Goal: Information Seeking & Learning: Learn about a topic

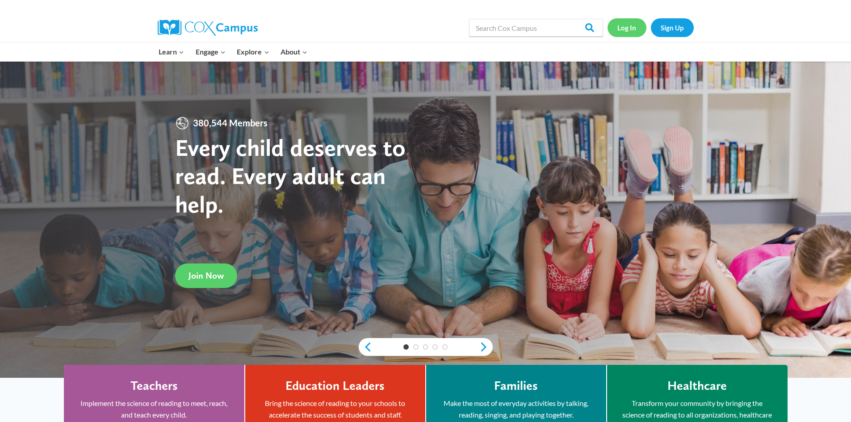
click at [617, 25] on link "Log In" at bounding box center [627, 27] width 39 height 18
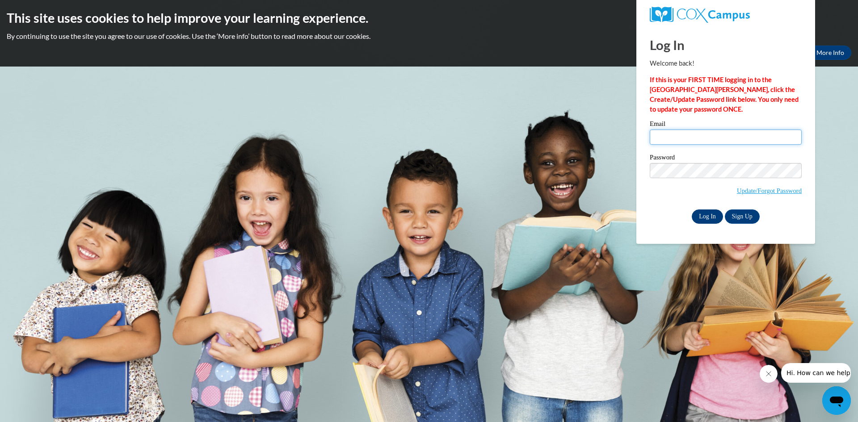
type input "jbaribeau@clintonville.k12.wi.us"
click at [712, 217] on input "Log In" at bounding box center [707, 217] width 31 height 14
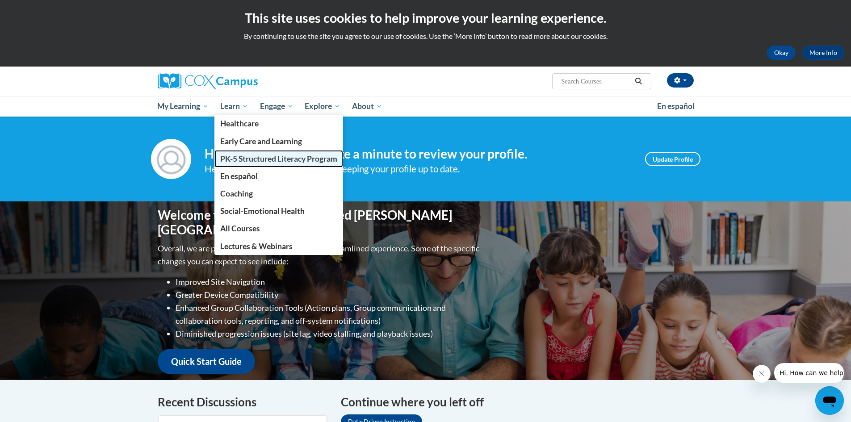
click at [249, 160] on span "PK-5 Structured Literacy Program" at bounding box center [278, 158] width 117 height 9
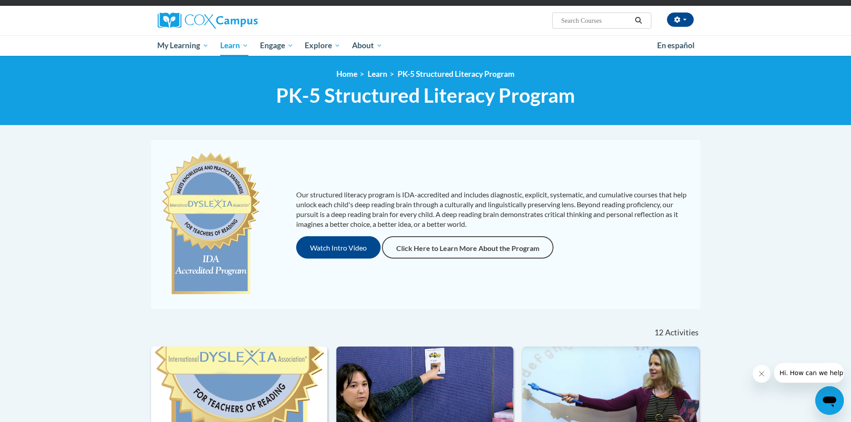
scroll to position [223, 0]
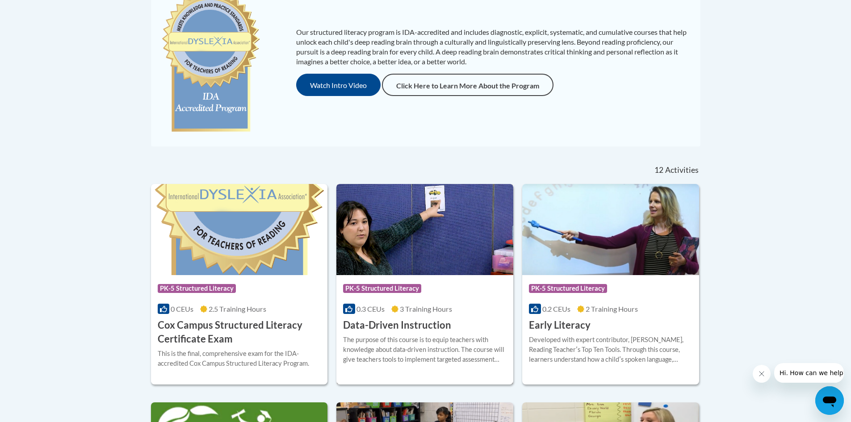
click at [349, 306] on icon at bounding box center [348, 309] width 7 height 7
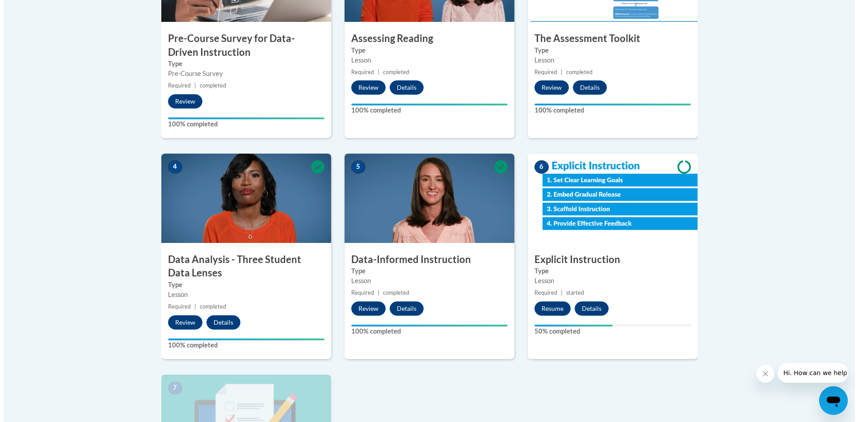
scroll to position [447, 0]
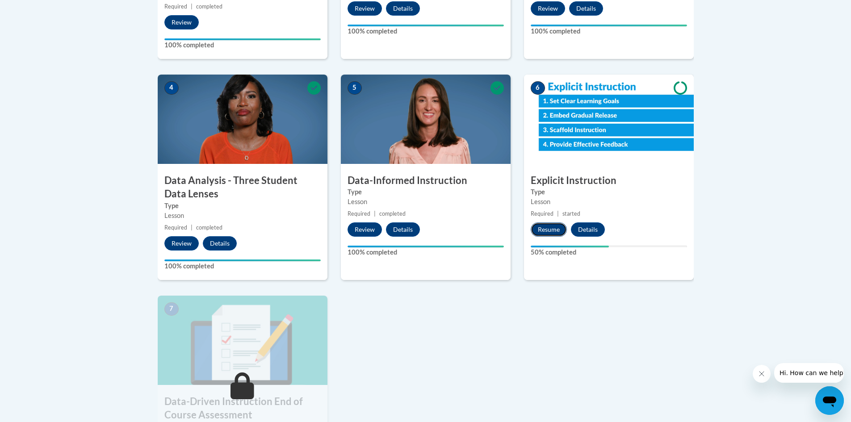
click at [553, 231] on button "Resume" at bounding box center [549, 230] width 36 height 14
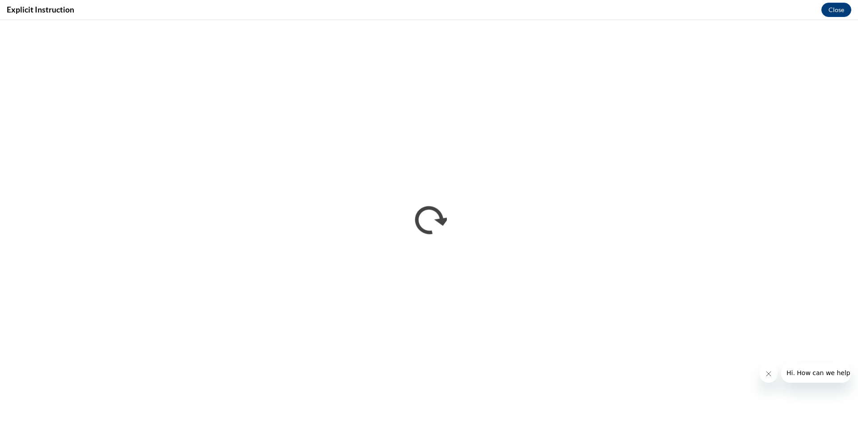
scroll to position [0, 0]
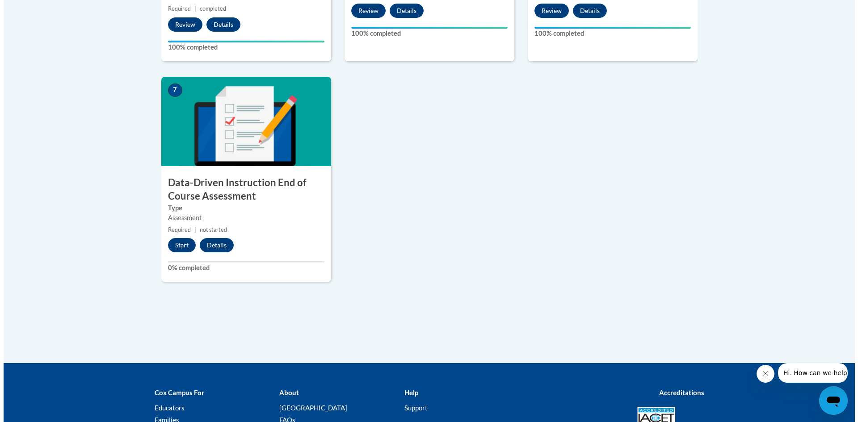
scroll to position [665, 0]
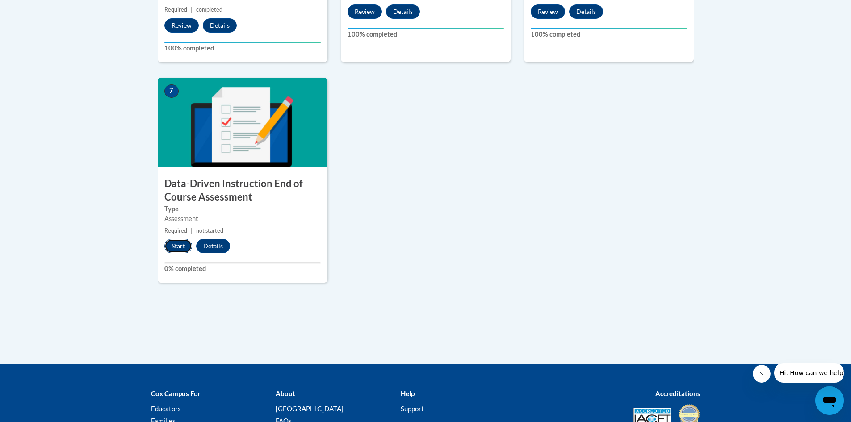
click at [175, 247] on button "Start" at bounding box center [178, 246] width 28 height 14
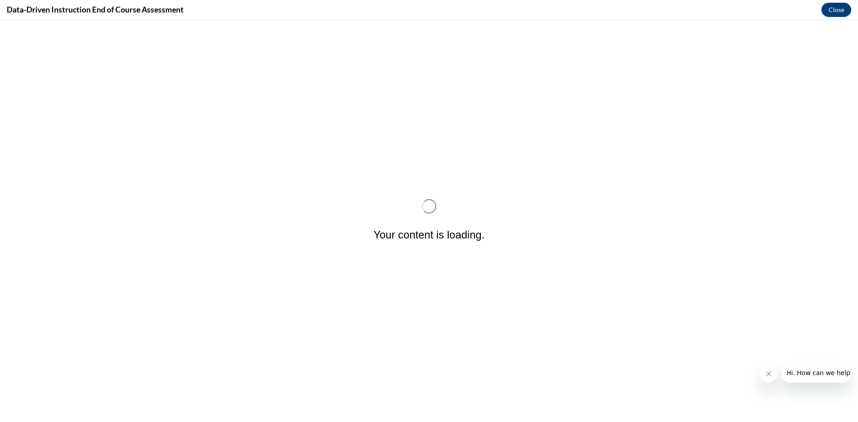
scroll to position [0, 0]
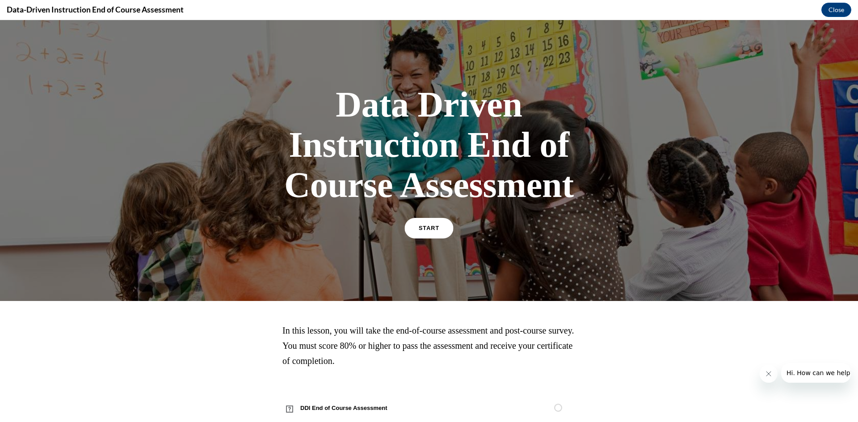
click at [427, 230] on span "START" at bounding box center [429, 228] width 21 height 7
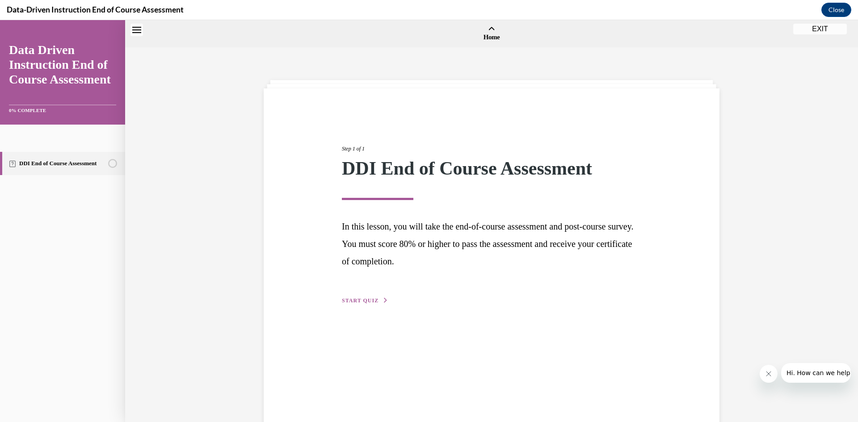
scroll to position [28, 0]
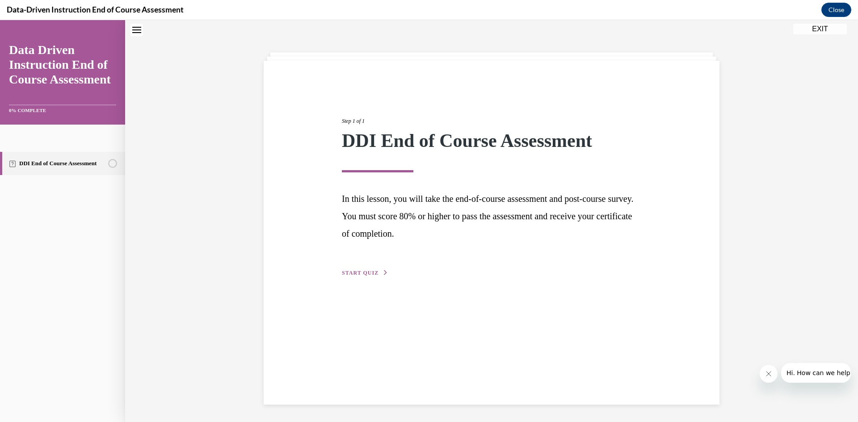
click at [364, 272] on span "START QUIZ" at bounding box center [360, 273] width 37 height 6
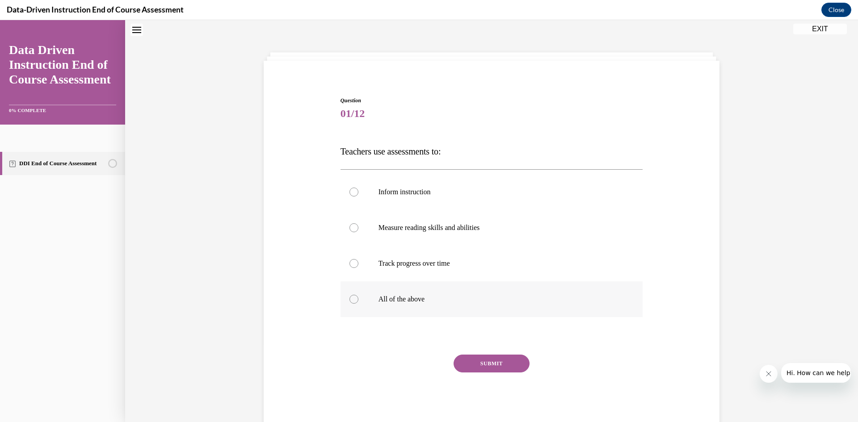
click at [350, 302] on div at bounding box center [354, 299] width 9 height 9
click at [350, 302] on input "All of the above" at bounding box center [354, 299] width 9 height 9
radio input "true"
click at [484, 364] on button "SUBMIT" at bounding box center [492, 364] width 76 height 18
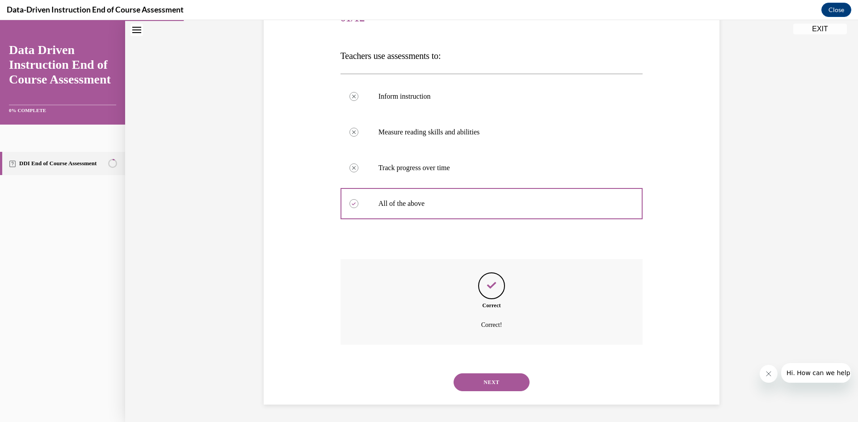
scroll to position [124, 0]
click at [492, 378] on button "NEXT" at bounding box center [492, 382] width 76 height 18
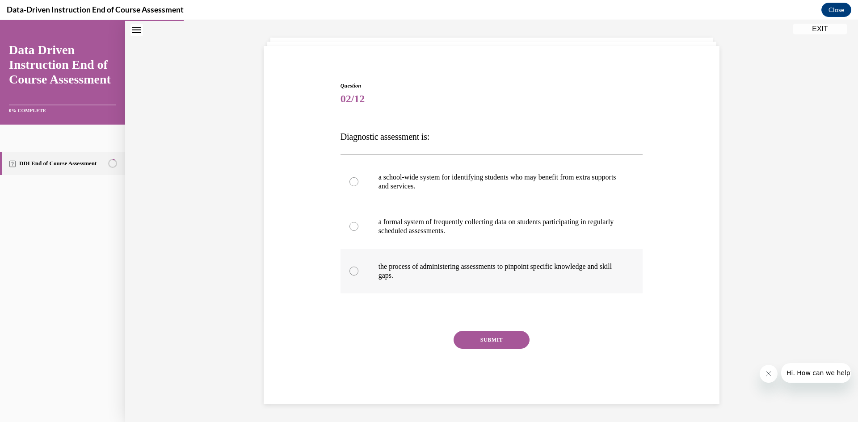
click at [350, 271] on div at bounding box center [354, 271] width 9 height 9
click at [350, 271] on input "the process of administering assessments to pinpoint specific knowledge and ski…" at bounding box center [354, 271] width 9 height 9
radio input "true"
click at [483, 336] on button "SUBMIT" at bounding box center [492, 340] width 76 height 18
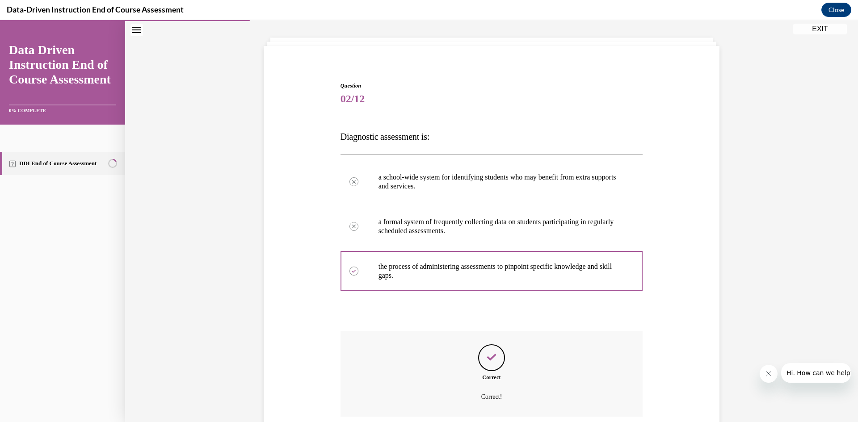
scroll to position [115, 0]
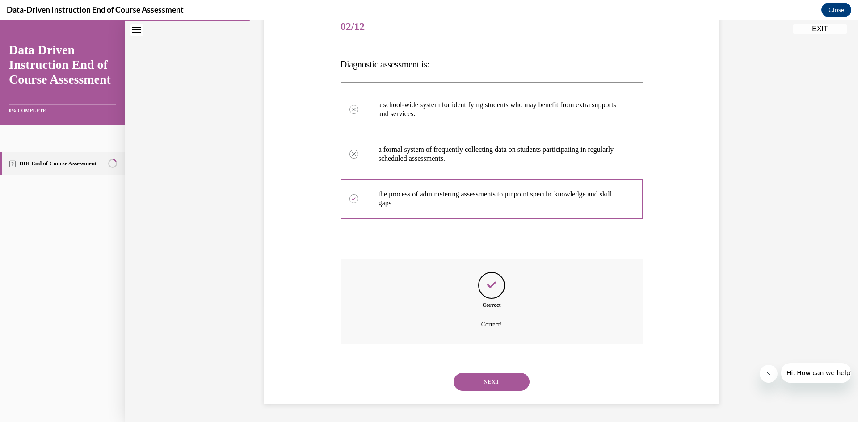
click at [501, 380] on button "NEXT" at bounding box center [492, 382] width 76 height 18
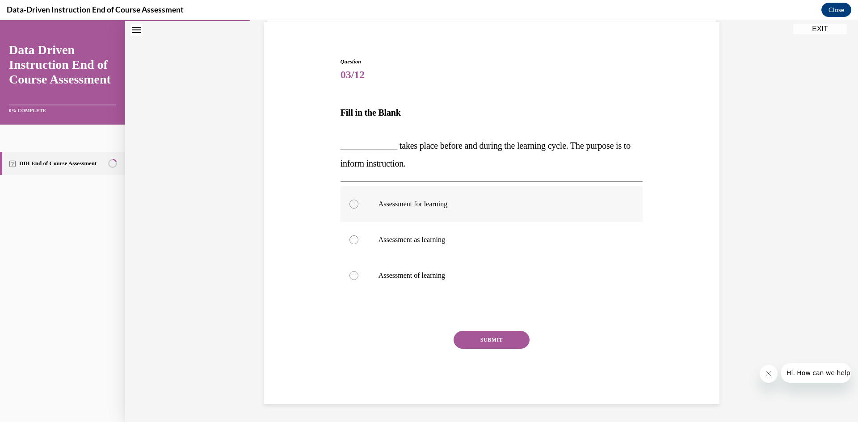
click at [350, 202] on div at bounding box center [354, 204] width 9 height 9
click at [350, 202] on input "Assessment for learning" at bounding box center [354, 204] width 9 height 9
radio input "true"
click at [491, 335] on button "SUBMIT" at bounding box center [492, 340] width 76 height 18
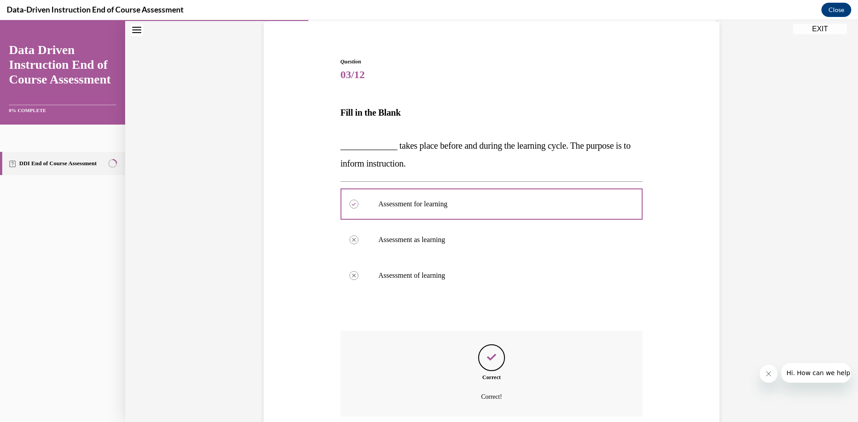
scroll to position [139, 0]
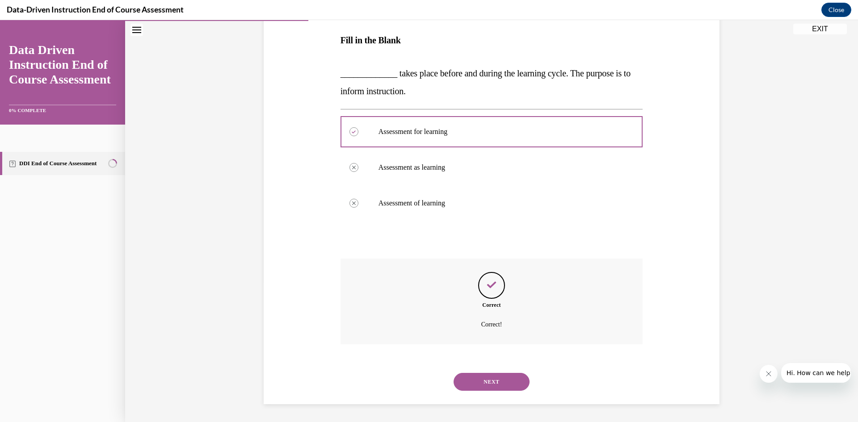
click at [483, 382] on button "NEXT" at bounding box center [492, 382] width 76 height 18
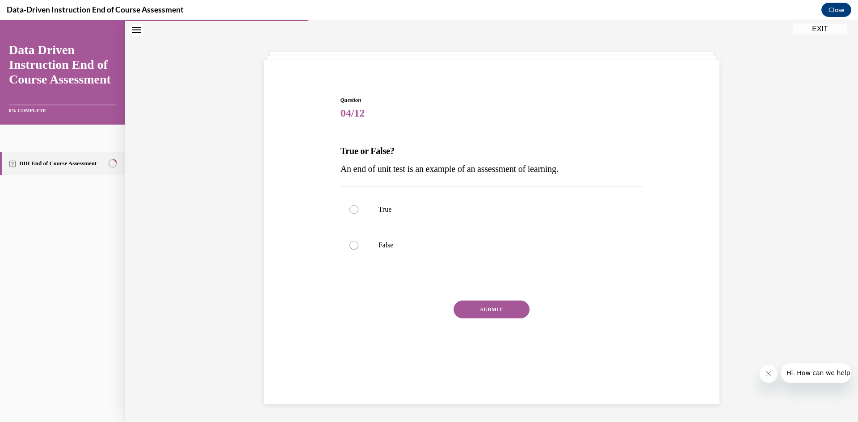
scroll to position [28, 0]
click at [350, 206] on div at bounding box center [354, 209] width 9 height 9
click at [350, 206] on input "True" at bounding box center [354, 209] width 9 height 9
radio input "true"
click at [508, 311] on button "SUBMIT" at bounding box center [492, 310] width 76 height 18
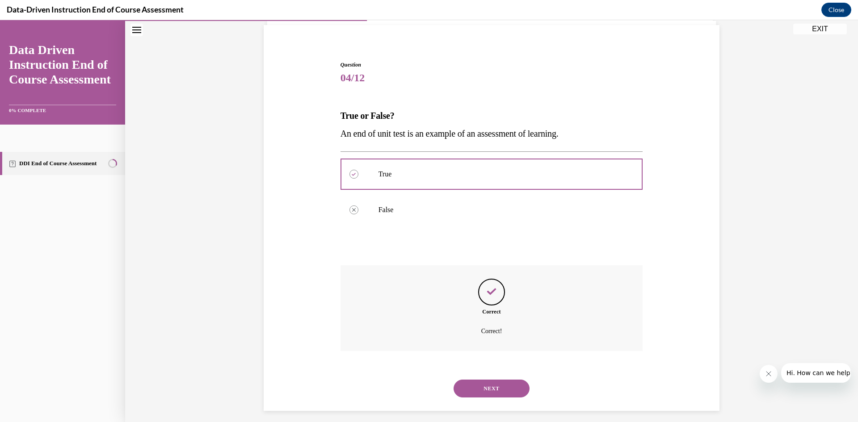
scroll to position [70, 0]
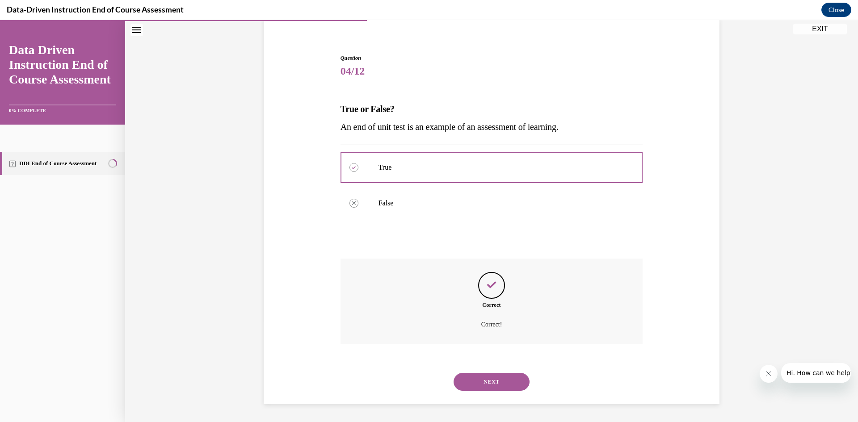
click at [495, 377] on button "NEXT" at bounding box center [492, 382] width 76 height 18
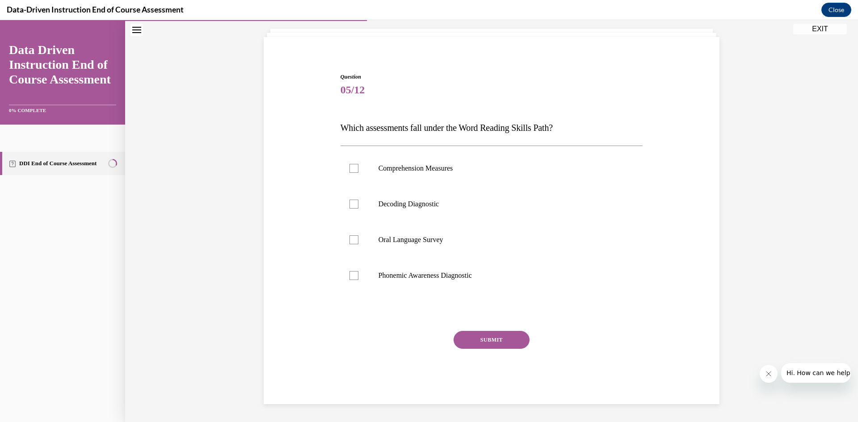
scroll to position [28, 0]
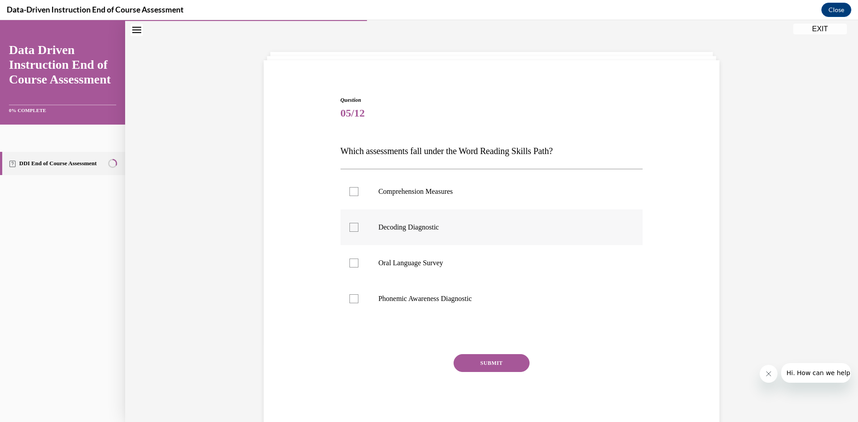
click at [350, 226] on div at bounding box center [354, 227] width 9 height 9
click at [350, 226] on input "Decoding Diagnostic" at bounding box center [354, 227] width 9 height 9
checkbox input "true"
click at [350, 298] on div at bounding box center [354, 299] width 9 height 9
click at [350, 298] on input "Phonemic Awareness Diagnostic" at bounding box center [354, 299] width 9 height 9
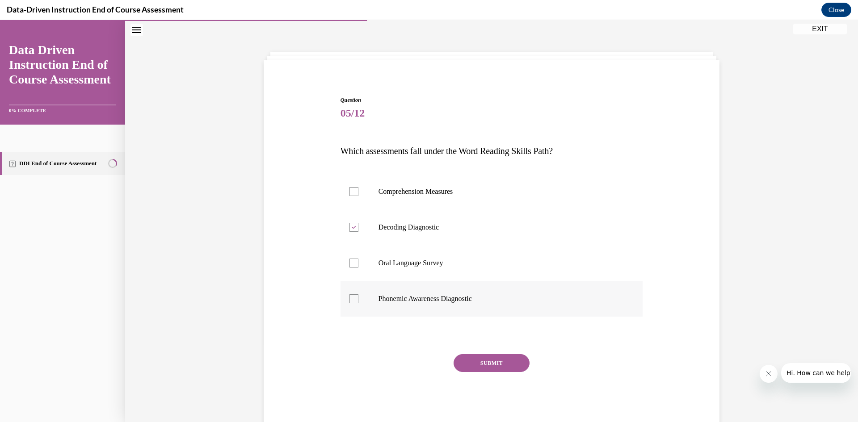
checkbox input "true"
click at [499, 363] on button "SUBMIT" at bounding box center [492, 363] width 76 height 18
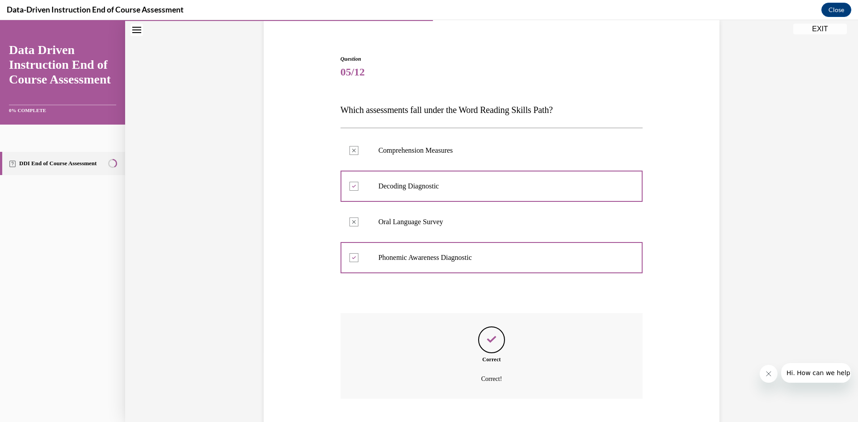
scroll to position [124, 0]
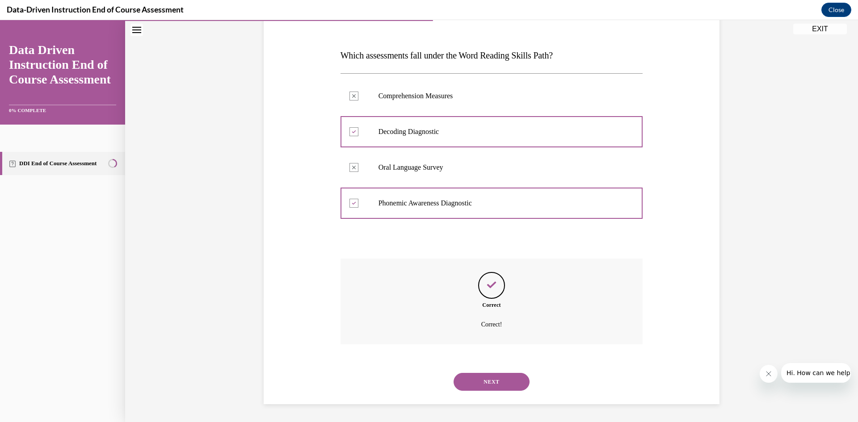
click at [495, 378] on button "NEXT" at bounding box center [492, 382] width 76 height 18
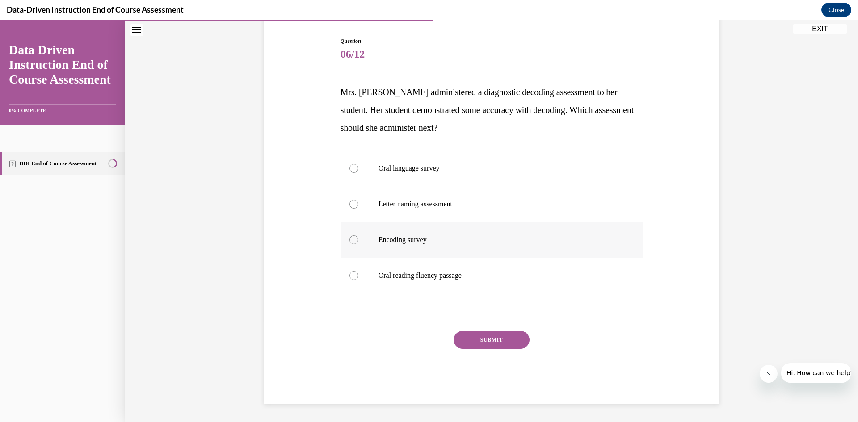
click at [404, 240] on p "Encoding survey" at bounding box center [500, 240] width 242 height 9
click at [358, 240] on input "Encoding survey" at bounding box center [354, 240] width 9 height 9
radio input "true"
click at [497, 339] on button "SUBMIT" at bounding box center [492, 340] width 76 height 18
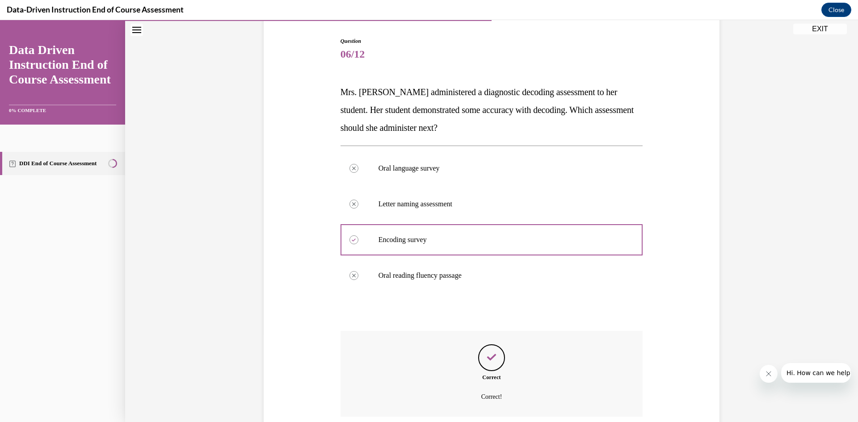
scroll to position [160, 0]
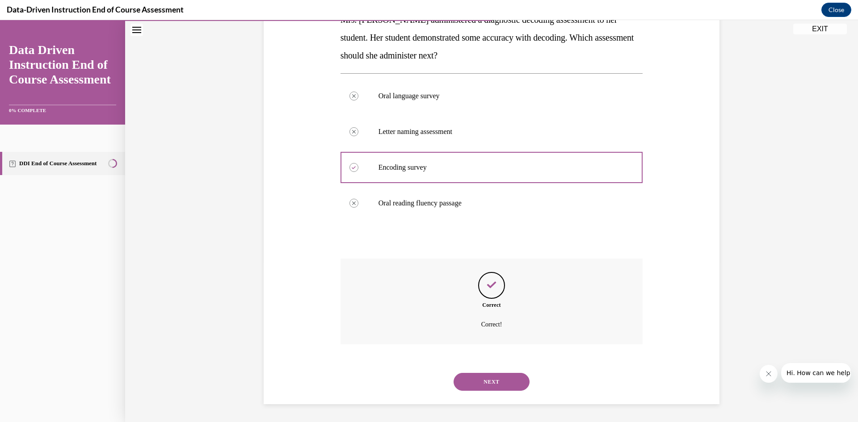
click at [494, 378] on button "NEXT" at bounding box center [492, 382] width 76 height 18
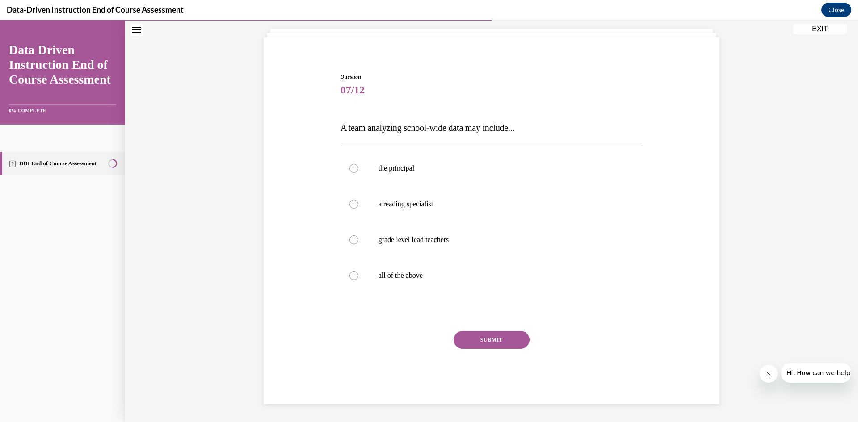
scroll to position [51, 0]
click at [351, 275] on div at bounding box center [354, 275] width 9 height 9
click at [351, 275] on input "all of the above" at bounding box center [354, 275] width 9 height 9
radio input "true"
click at [500, 338] on button "SUBMIT" at bounding box center [492, 340] width 76 height 18
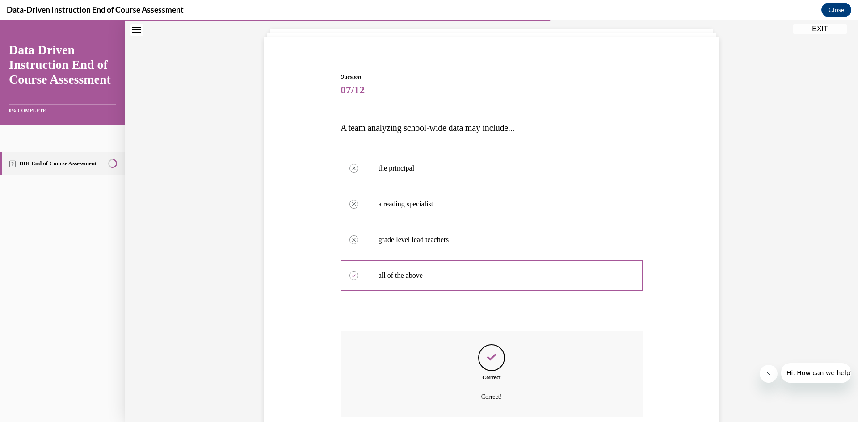
scroll to position [124, 0]
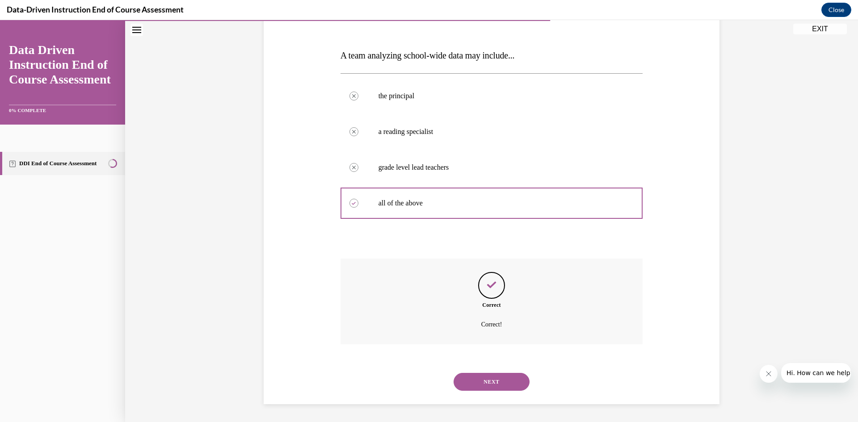
click at [501, 377] on button "NEXT" at bounding box center [492, 382] width 76 height 18
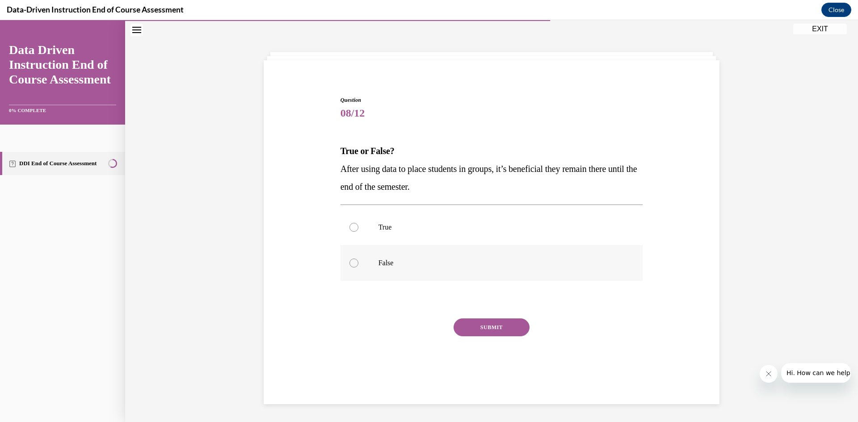
click at [351, 264] on div at bounding box center [354, 263] width 9 height 9
click at [351, 264] on input "False" at bounding box center [354, 263] width 9 height 9
radio input "true"
click at [494, 329] on button "SUBMIT" at bounding box center [492, 328] width 76 height 18
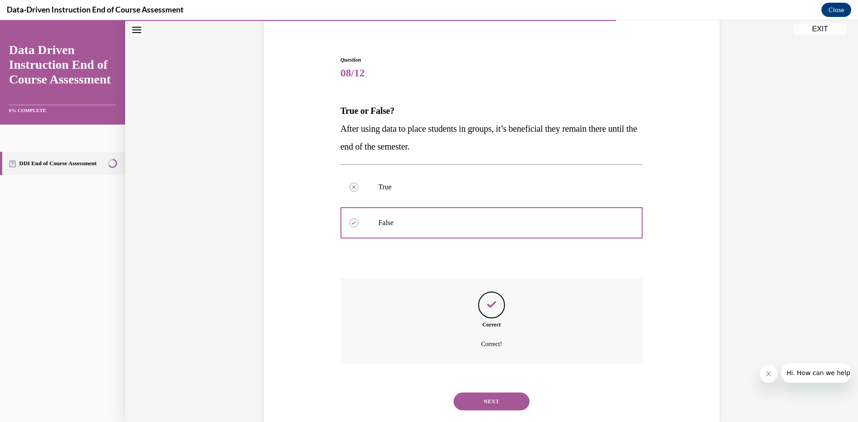
scroll to position [88, 0]
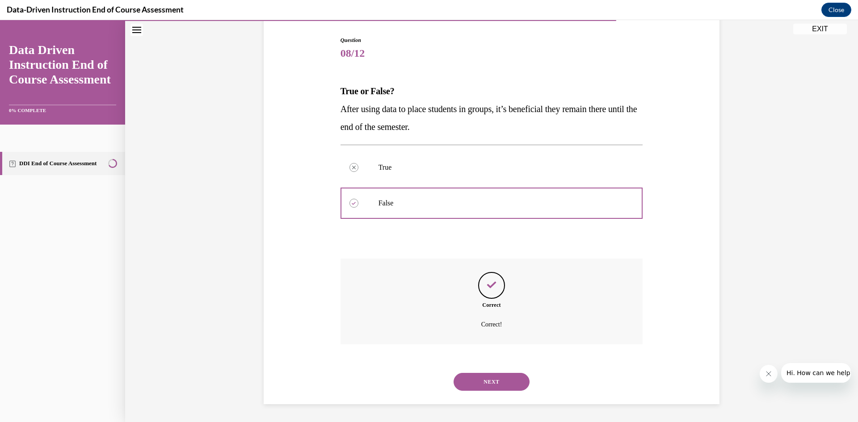
click at [504, 384] on button "NEXT" at bounding box center [492, 382] width 76 height 18
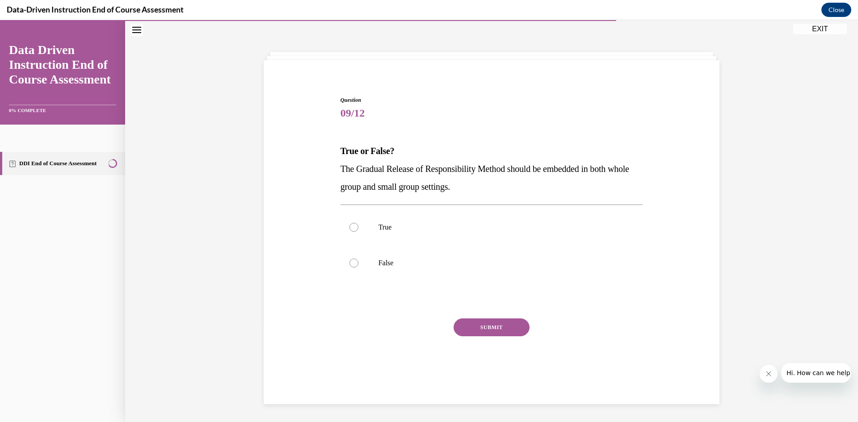
scroll to position [28, 0]
click at [351, 229] on div at bounding box center [354, 227] width 9 height 9
click at [351, 229] on input "True" at bounding box center [354, 227] width 9 height 9
radio input "true"
click at [512, 326] on button "SUBMIT" at bounding box center [492, 328] width 76 height 18
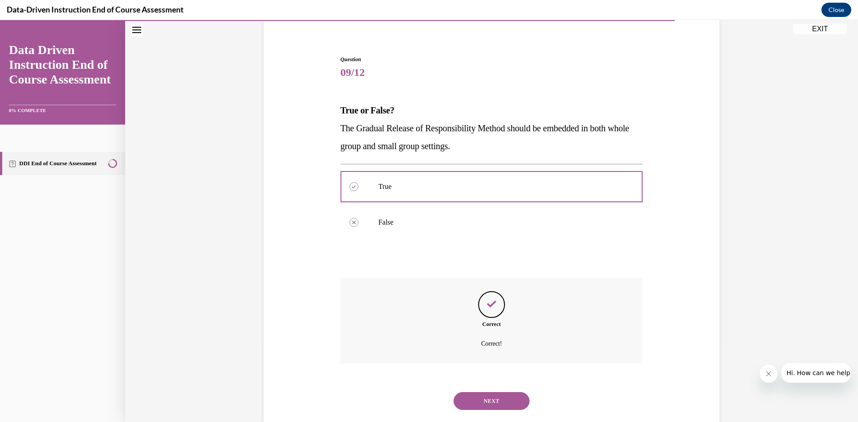
scroll to position [88, 0]
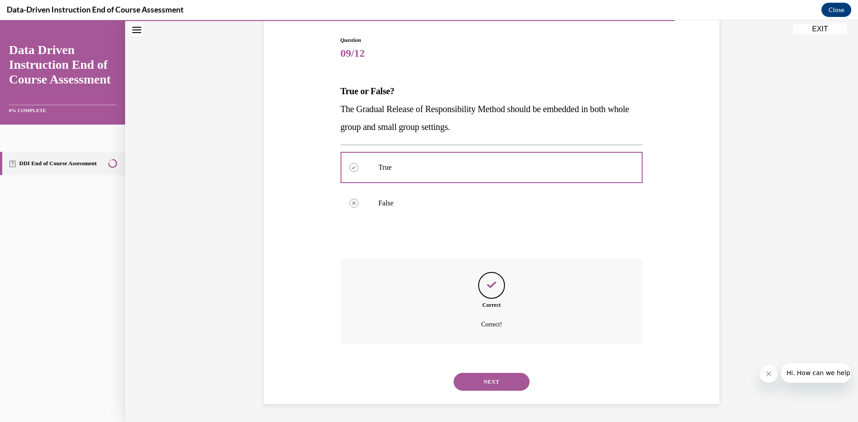
click at [513, 380] on button "NEXT" at bounding box center [492, 382] width 76 height 18
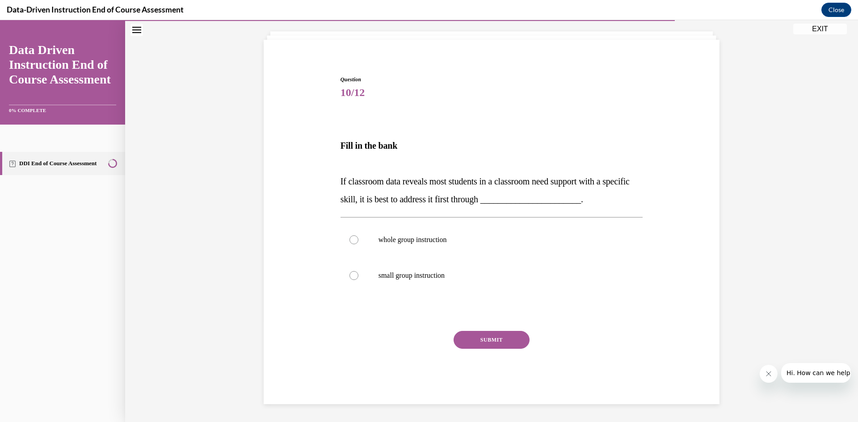
scroll to position [49, 0]
click at [350, 238] on div at bounding box center [354, 240] width 9 height 9
click at [350, 238] on input "whole group instruction" at bounding box center [354, 240] width 9 height 9
radio input "true"
click at [501, 340] on button "SUBMIT" at bounding box center [492, 340] width 76 height 18
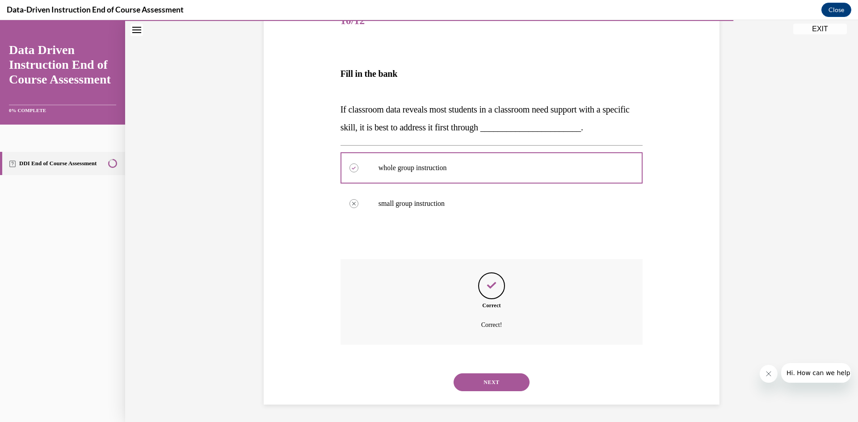
scroll to position [121, 0]
click at [505, 379] on button "NEXT" at bounding box center [492, 382] width 76 height 18
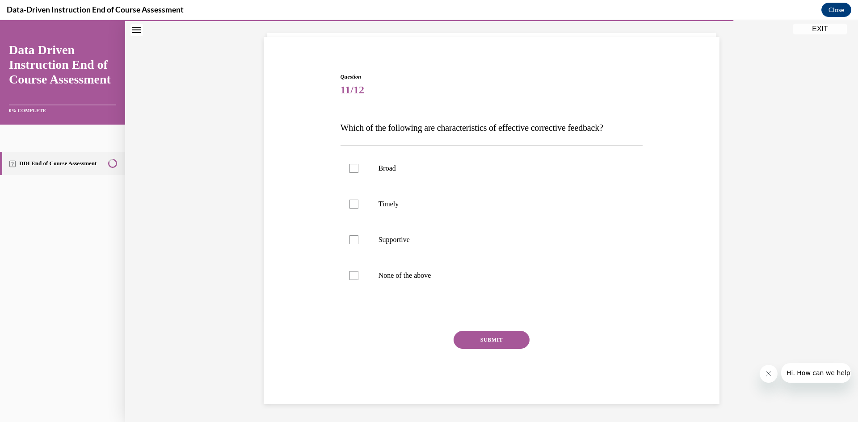
scroll to position [51, 0]
click at [350, 202] on div at bounding box center [354, 204] width 9 height 9
click at [350, 202] on input "Timely" at bounding box center [354, 204] width 9 height 9
checkbox input "true"
click at [350, 240] on div at bounding box center [354, 240] width 9 height 9
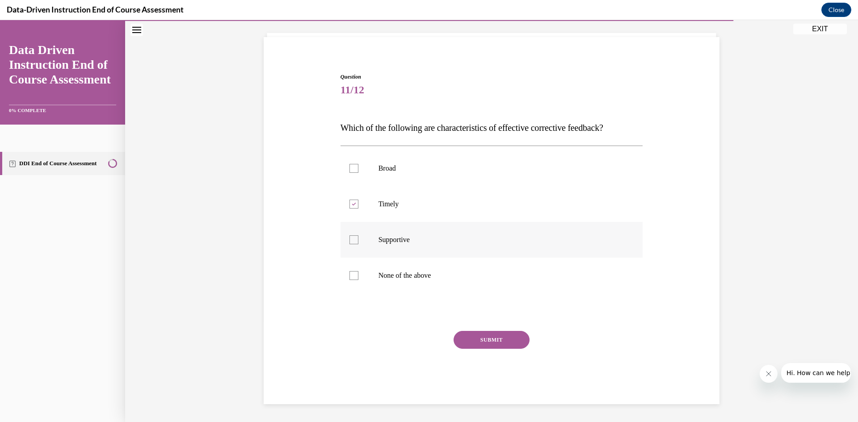
click at [350, 240] on input "Supportive" at bounding box center [354, 240] width 9 height 9
checkbox input "true"
click at [486, 338] on button "SUBMIT" at bounding box center [492, 340] width 76 height 18
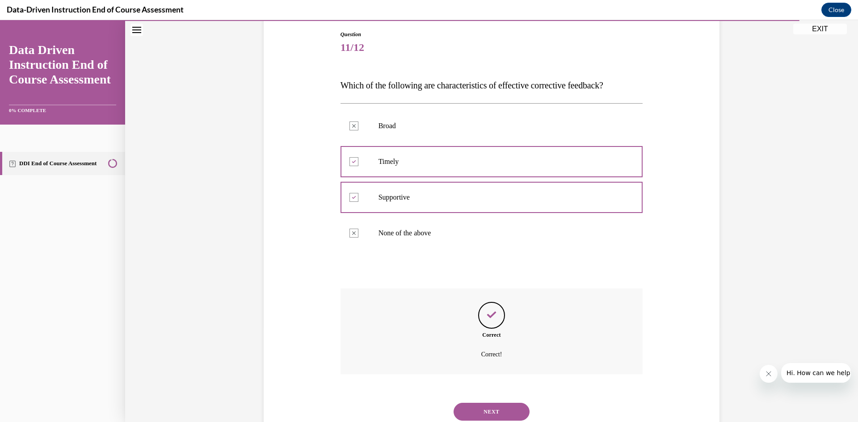
scroll to position [124, 0]
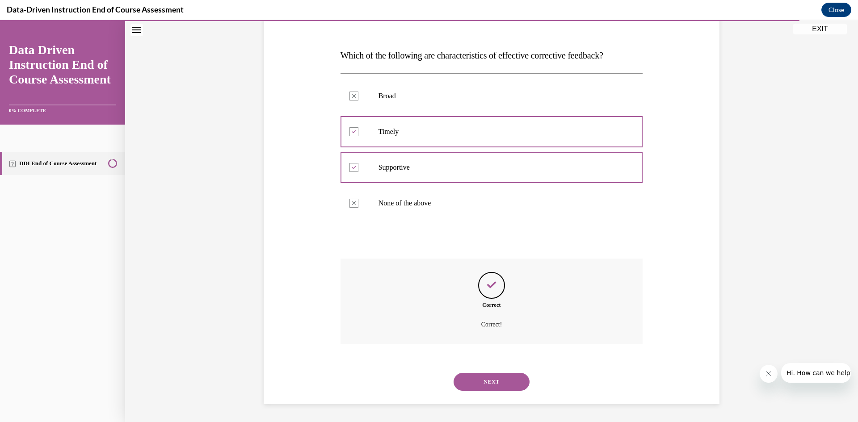
click at [504, 379] on button "NEXT" at bounding box center [492, 382] width 76 height 18
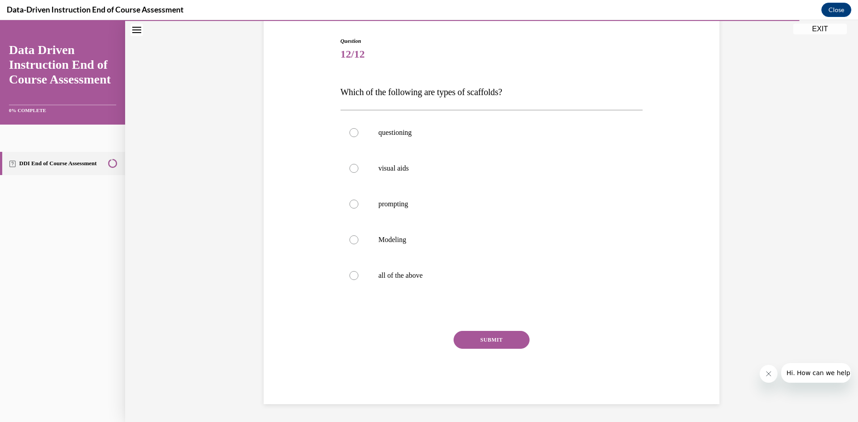
scroll to position [87, 0]
click at [351, 275] on div at bounding box center [354, 275] width 9 height 9
click at [351, 275] on input "all of the above" at bounding box center [354, 275] width 9 height 9
radio input "true"
click at [501, 341] on button "SUBMIT" at bounding box center [492, 340] width 76 height 18
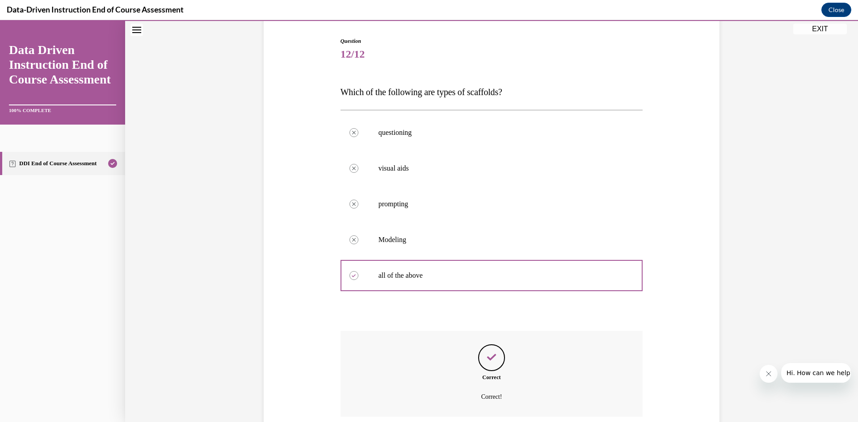
scroll to position [160, 0]
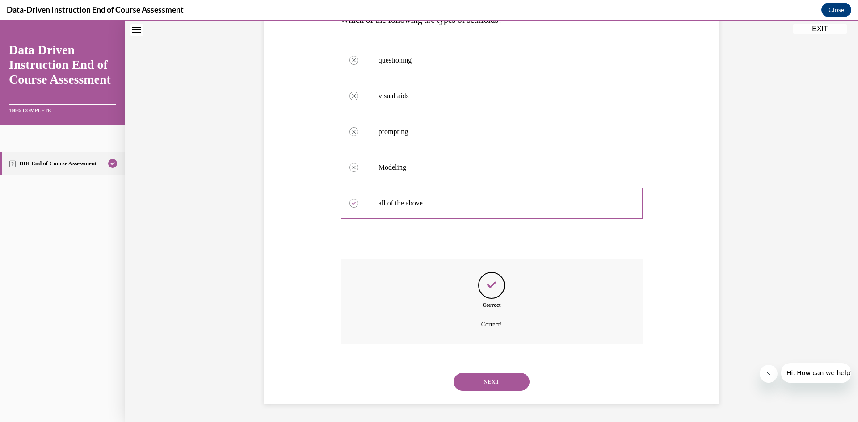
click at [503, 375] on button "NEXT" at bounding box center [492, 382] width 76 height 18
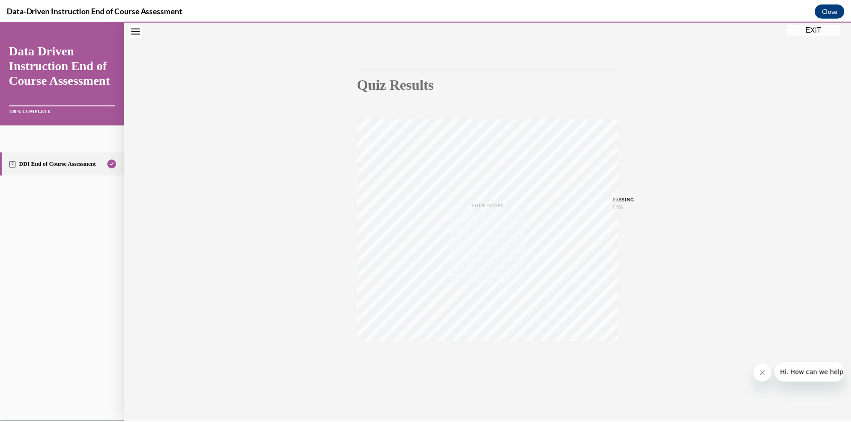
scroll to position [56, 0]
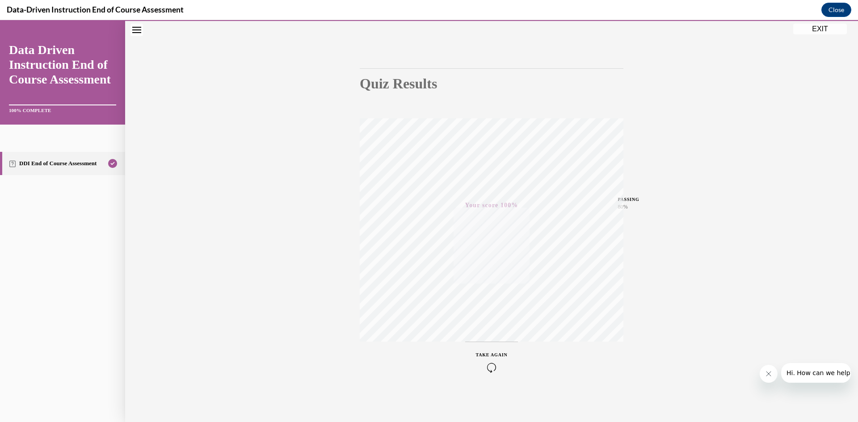
click at [821, 29] on button "EXIT" at bounding box center [820, 29] width 54 height 11
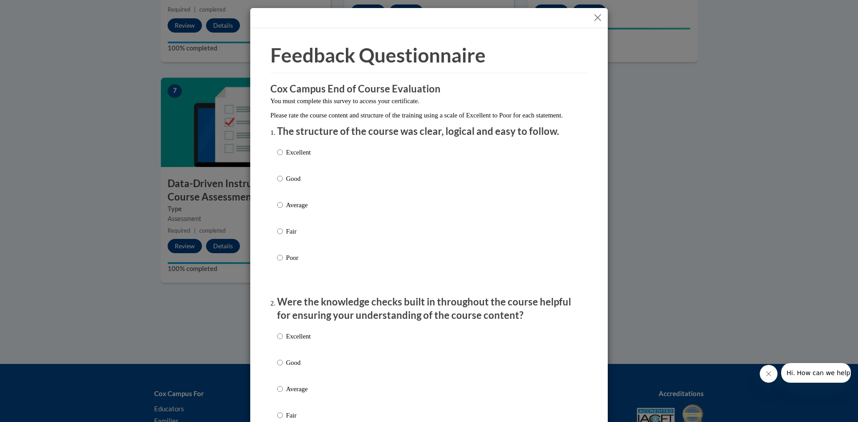
click at [600, 19] on div at bounding box center [429, 18] width 358 height 20
click at [597, 17] on button "Close" at bounding box center [597, 17] width 11 height 11
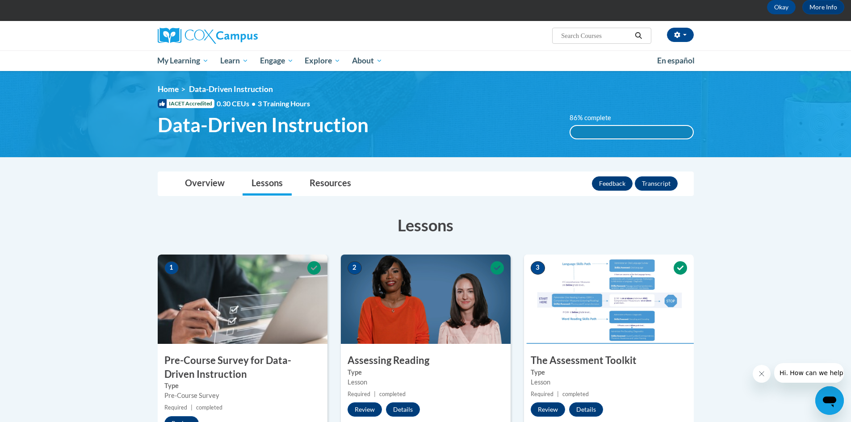
scroll to position [0, 0]
